Goal: Task Accomplishment & Management: Manage account settings

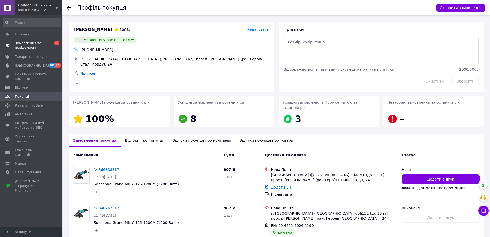
scroll to position [26, 0]
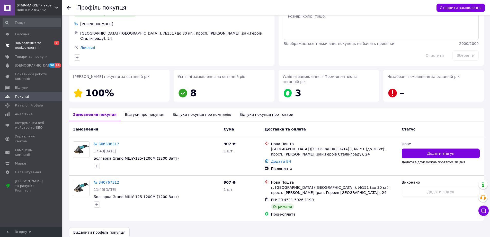
click at [31, 43] on span "Замовлення та повідомлення" at bounding box center [31, 45] width 33 height 9
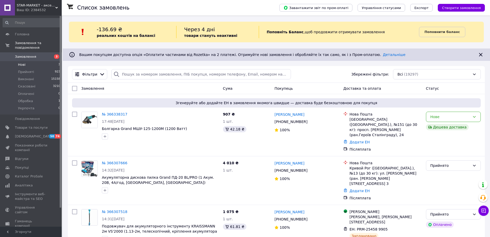
click at [29, 61] on li "Нові 3" at bounding box center [31, 64] width 63 height 7
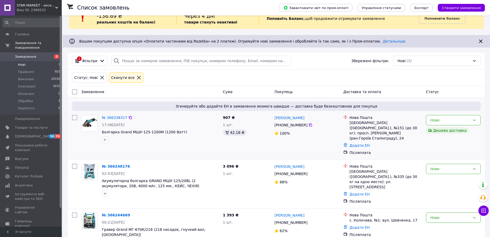
scroll to position [14, 0]
click at [34, 144] on span "Показники роботи компанії" at bounding box center [31, 147] width 33 height 9
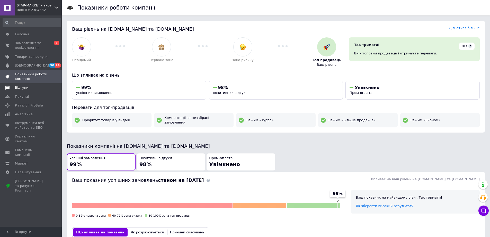
click at [21, 89] on span "Відгуки" at bounding box center [21, 87] width 13 height 5
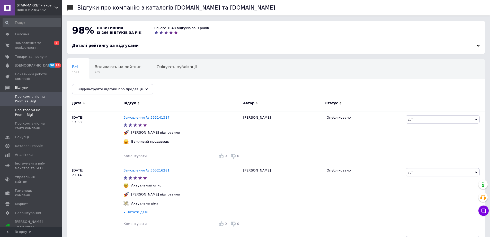
click at [30, 113] on span "Про товари на Prom і Bigl" at bounding box center [31, 112] width 33 height 9
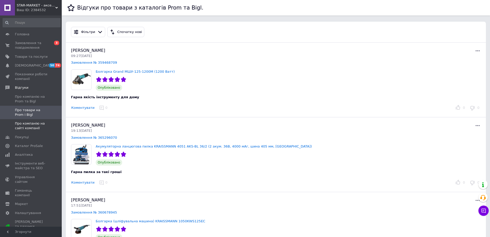
drag, startPoint x: 33, startPoint y: 126, endPoint x: 30, endPoint y: 125, distance: 3.1
click at [33, 125] on span "Про компанію на сайті компанії" at bounding box center [31, 125] width 33 height 9
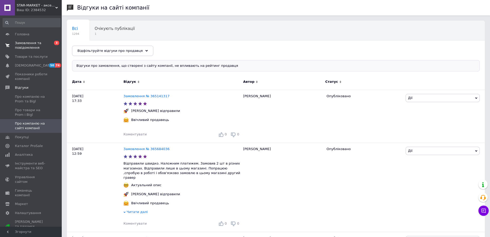
click at [24, 43] on span "Замовлення та повідомлення" at bounding box center [31, 45] width 33 height 9
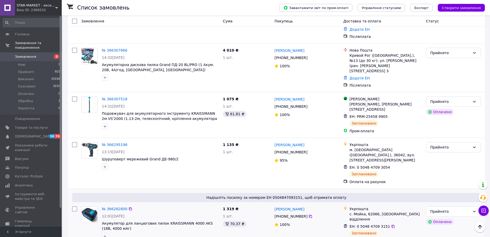
scroll to position [129, 0]
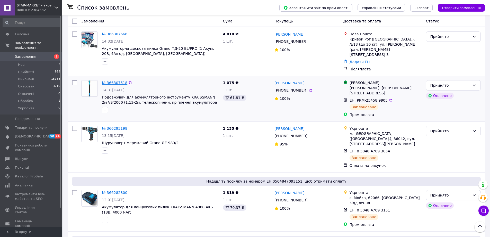
click at [116, 81] on link "№ 366307518" at bounding box center [114, 83] width 25 height 4
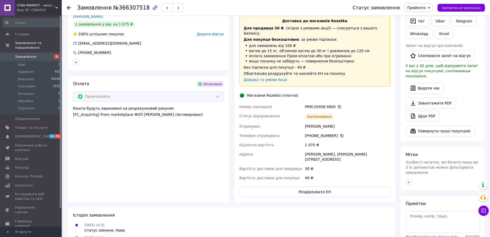
scroll to position [129, 0]
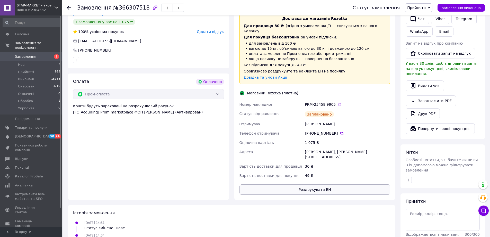
click at [316, 184] on button "Роздрукувати ЕН" at bounding box center [315, 189] width 151 height 10
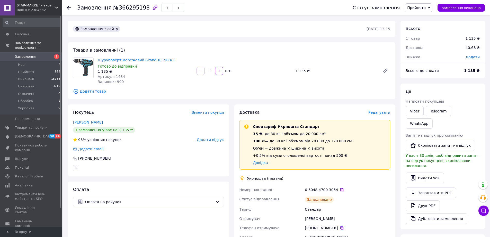
click at [340, 190] on icon at bounding box center [342, 189] width 4 height 4
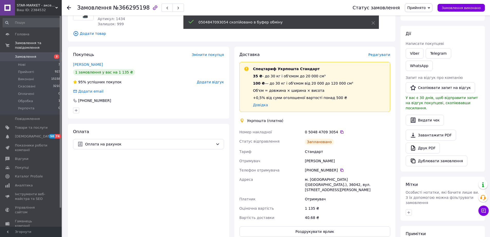
scroll to position [129, 0]
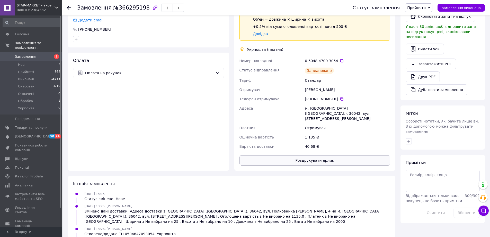
click at [323, 155] on button "Роздрукувати ярлик" at bounding box center [315, 160] width 151 height 10
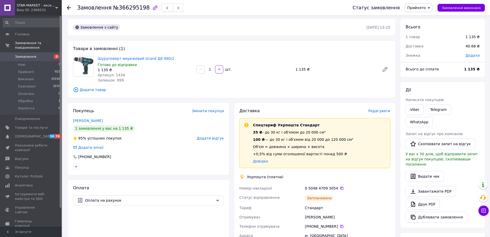
scroll to position [0, 0]
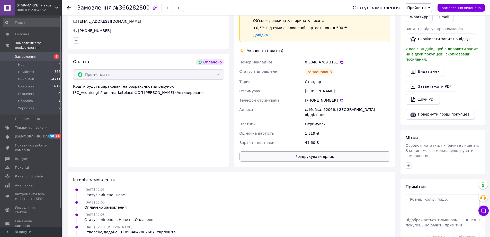
scroll to position [154, 0]
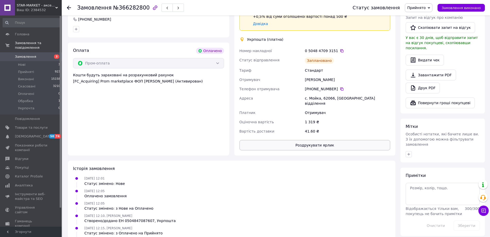
click at [326, 141] on button "Роздрукувати ярлик" at bounding box center [315, 145] width 151 height 10
